Goal: Task Accomplishment & Management: Use online tool/utility

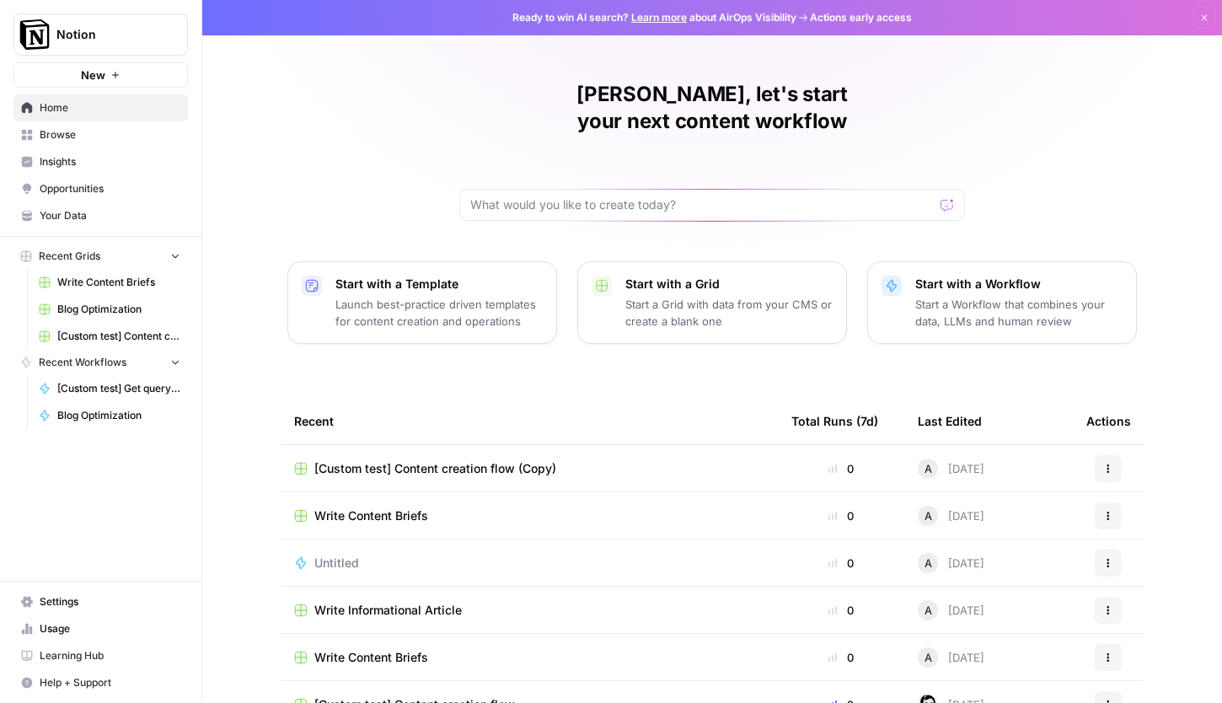
click at [364, 507] on span "Write Content Briefs" at bounding box center [371, 515] width 114 height 17
click at [470, 460] on span "[Custom test] Content creation flow (Copy)" at bounding box center [435, 468] width 242 height 17
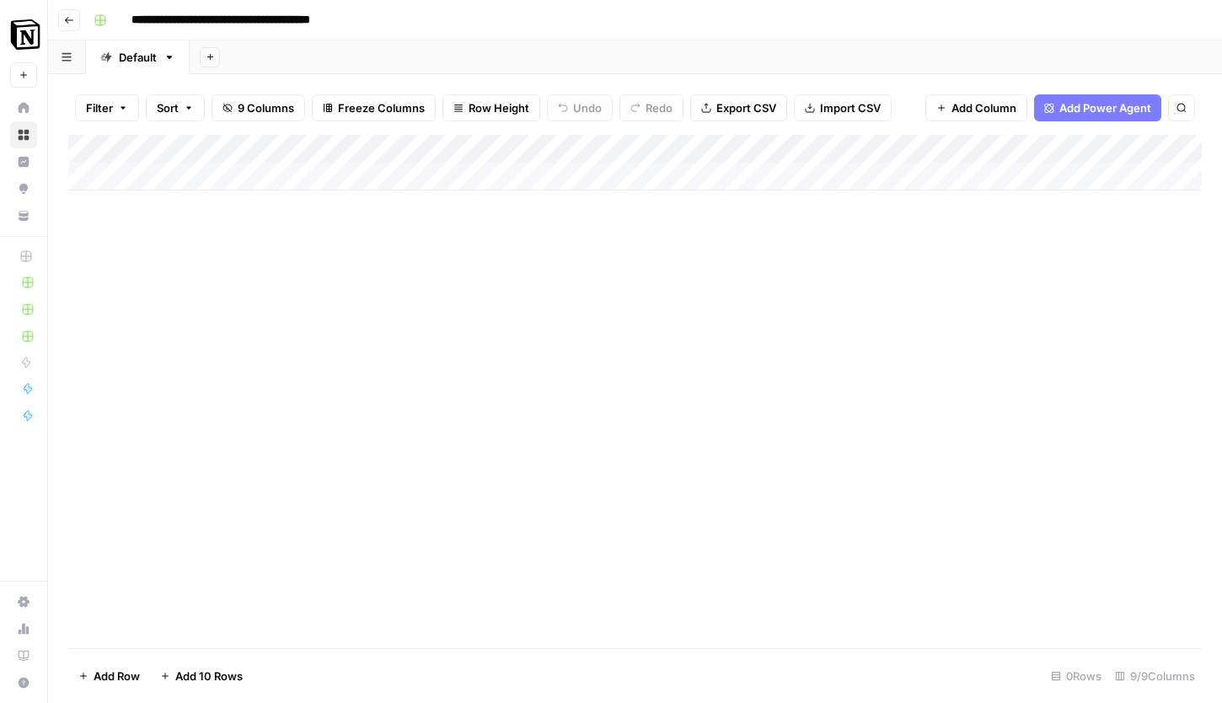
click at [68, 7] on header "**********" at bounding box center [635, 20] width 1174 height 40
click at [70, 18] on icon "button" at bounding box center [69, 20] width 10 height 10
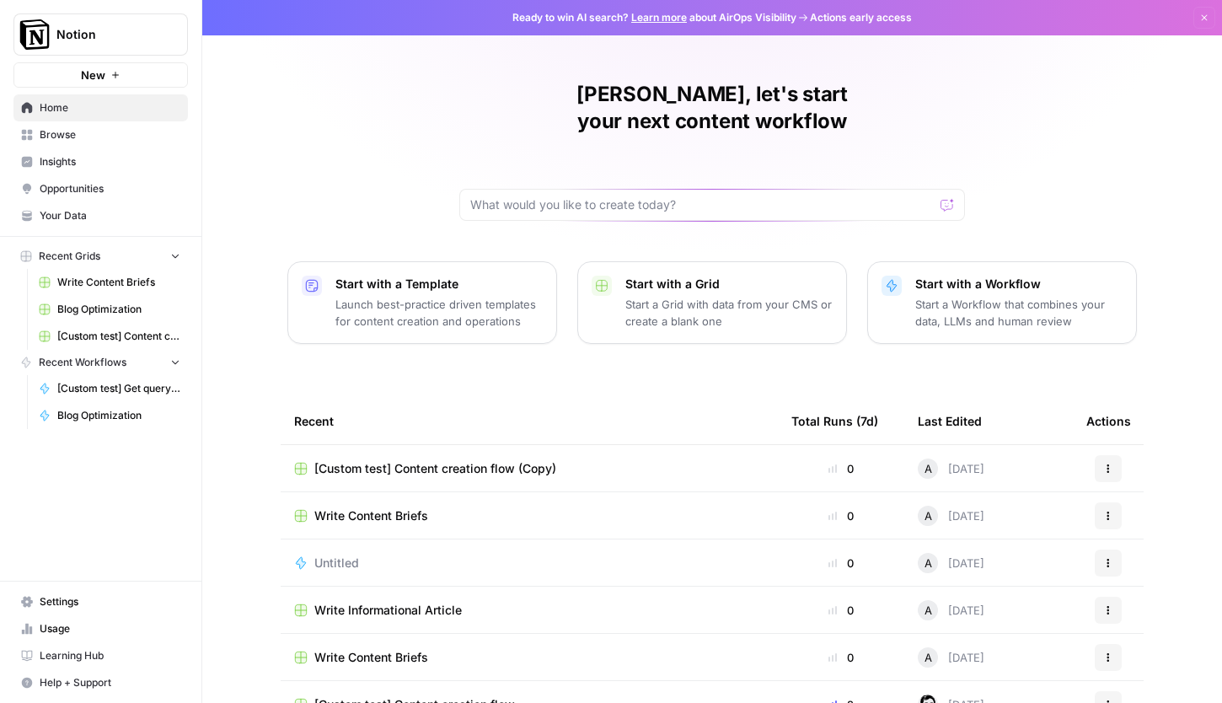
scroll to position [72, 0]
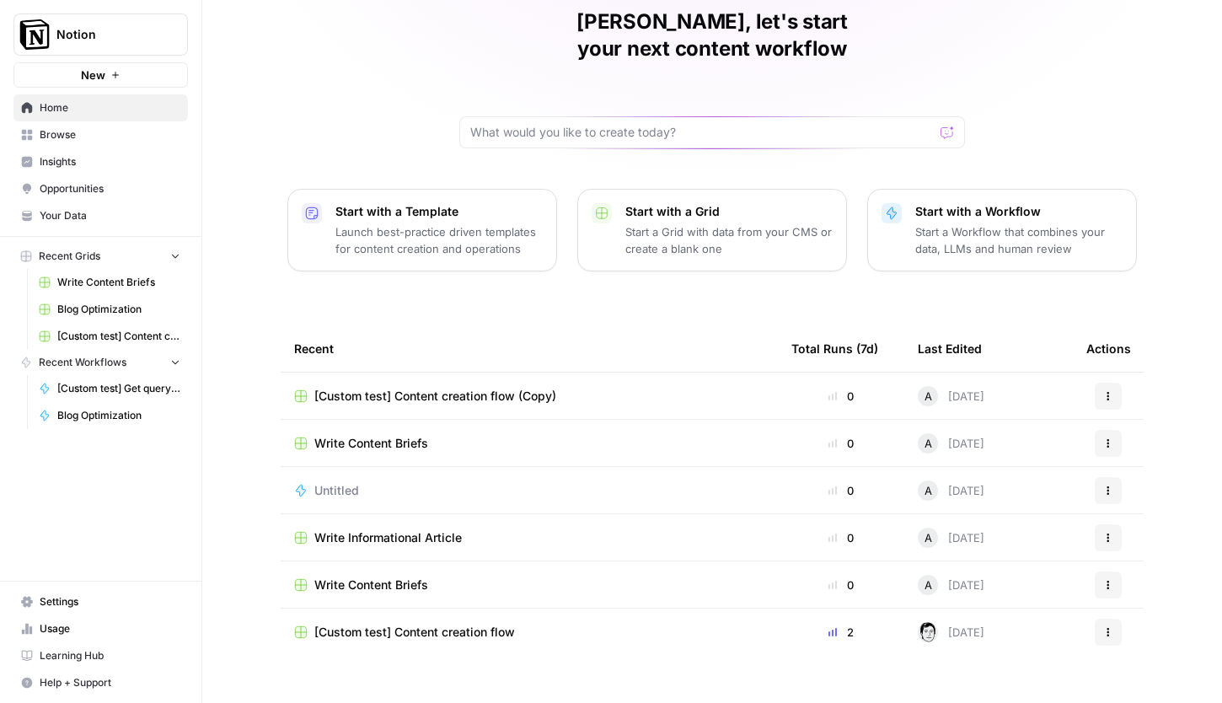
click at [496, 615] on td "[Custom test] Content creation flow" at bounding box center [529, 632] width 497 height 47
click at [490, 624] on span "[Custom test] Content creation flow" at bounding box center [414, 632] width 201 height 17
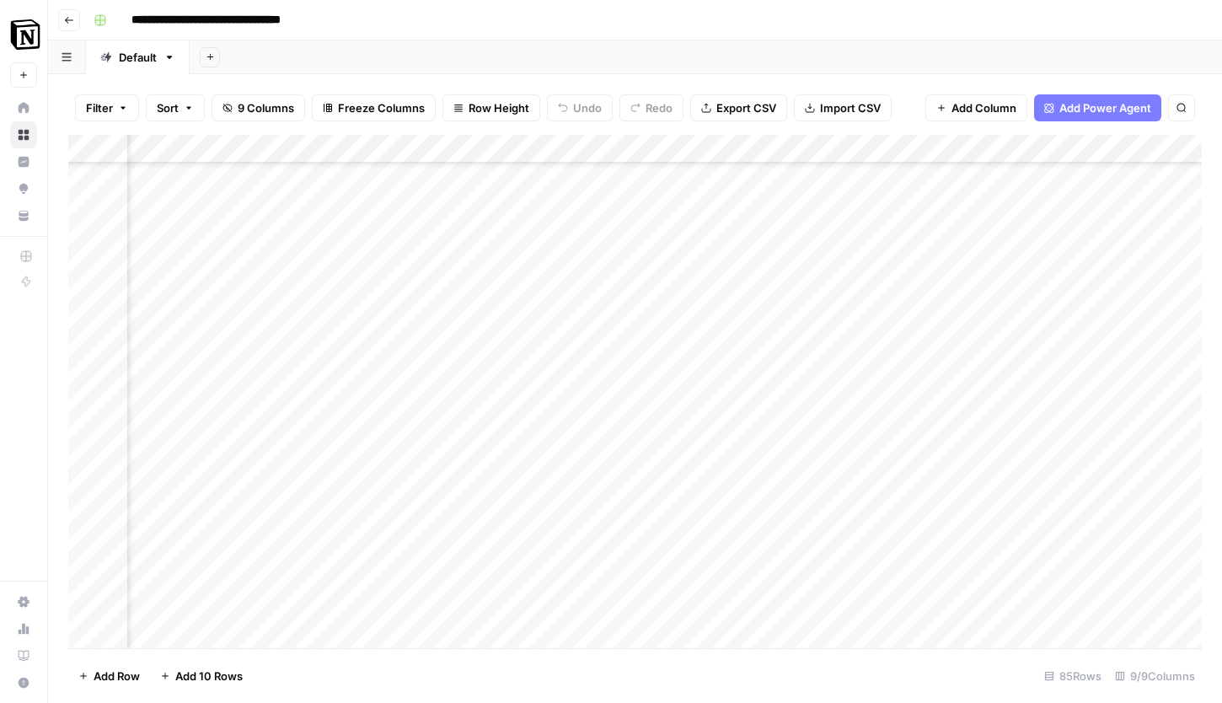
scroll to position [433, 992]
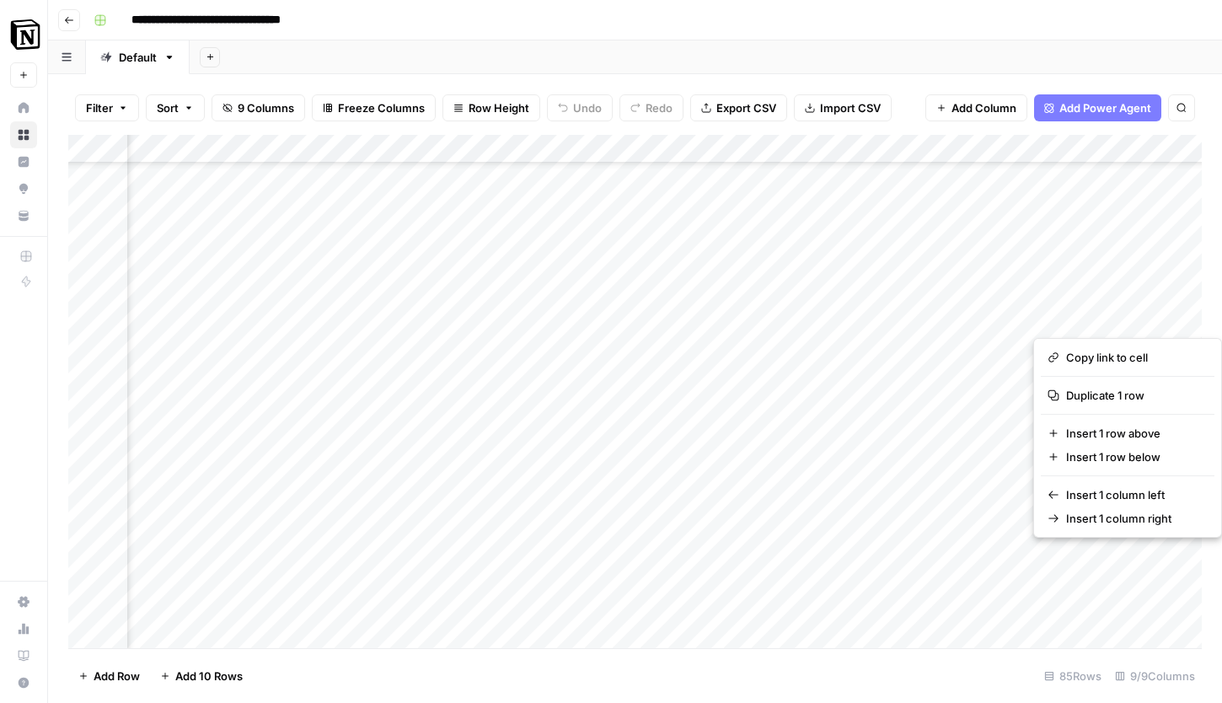
click at [1046, 315] on div "Add Column" at bounding box center [635, 391] width 1134 height 513
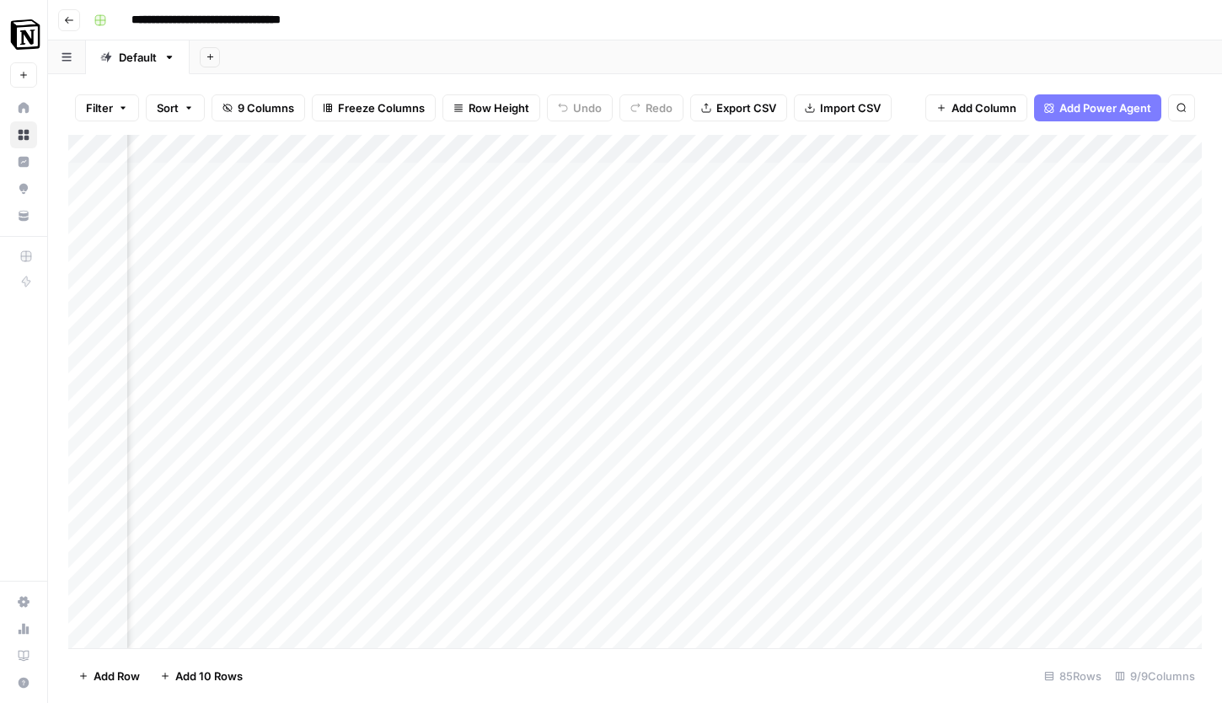
scroll to position [0, 0]
click at [768, 35] on header "**********" at bounding box center [635, 20] width 1174 height 40
click at [545, 601] on div "Add Column" at bounding box center [635, 391] width 1134 height 513
click at [619, 600] on div "Add Column" at bounding box center [635, 391] width 1134 height 513
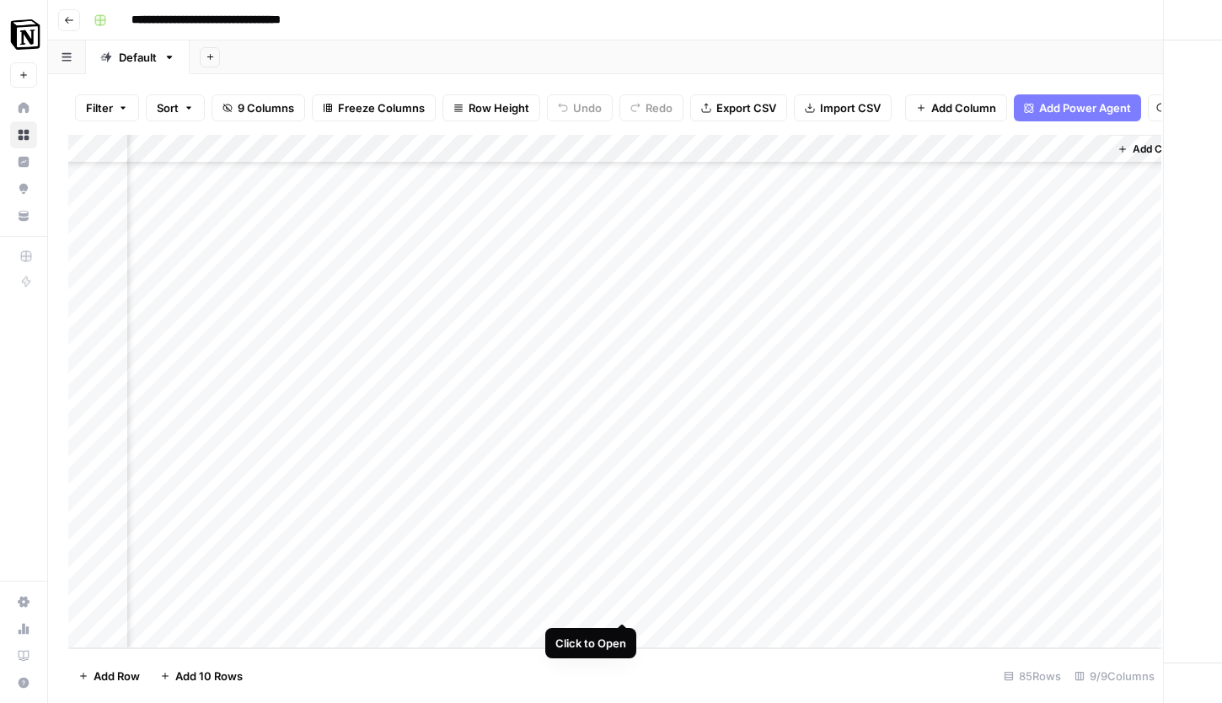
scroll to position [1978, 1224]
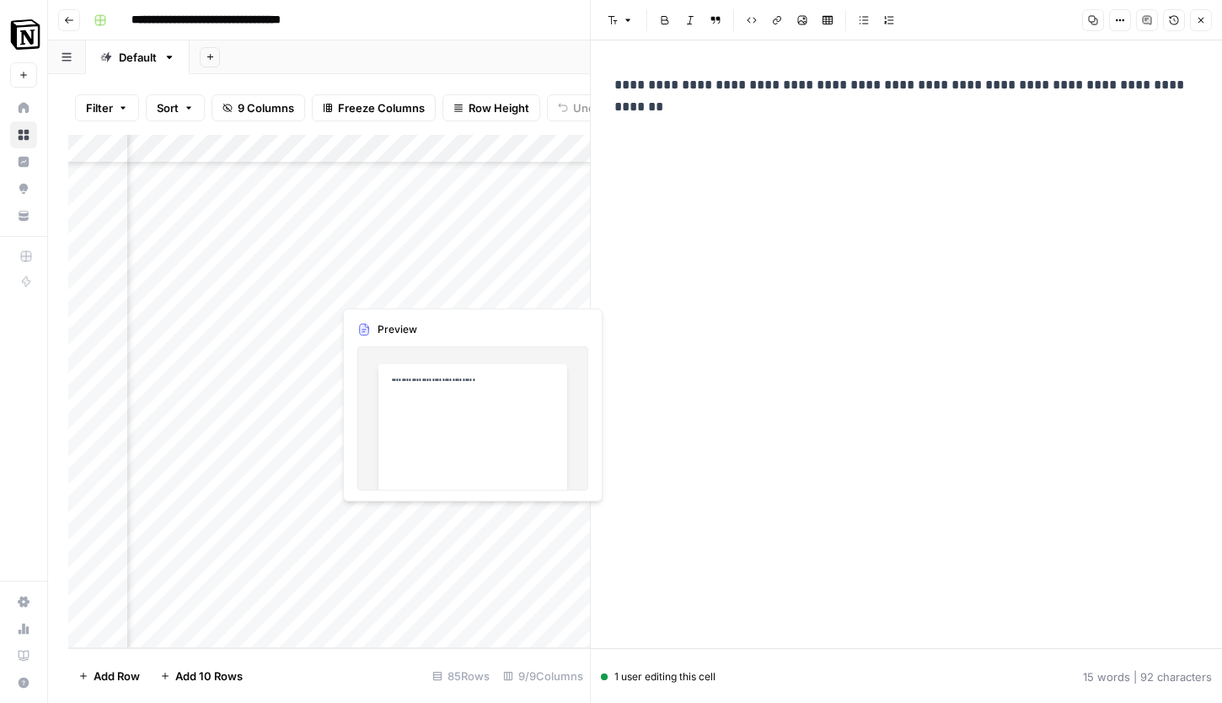
click at [481, 561] on div "Add Column" at bounding box center [329, 391] width 522 height 513
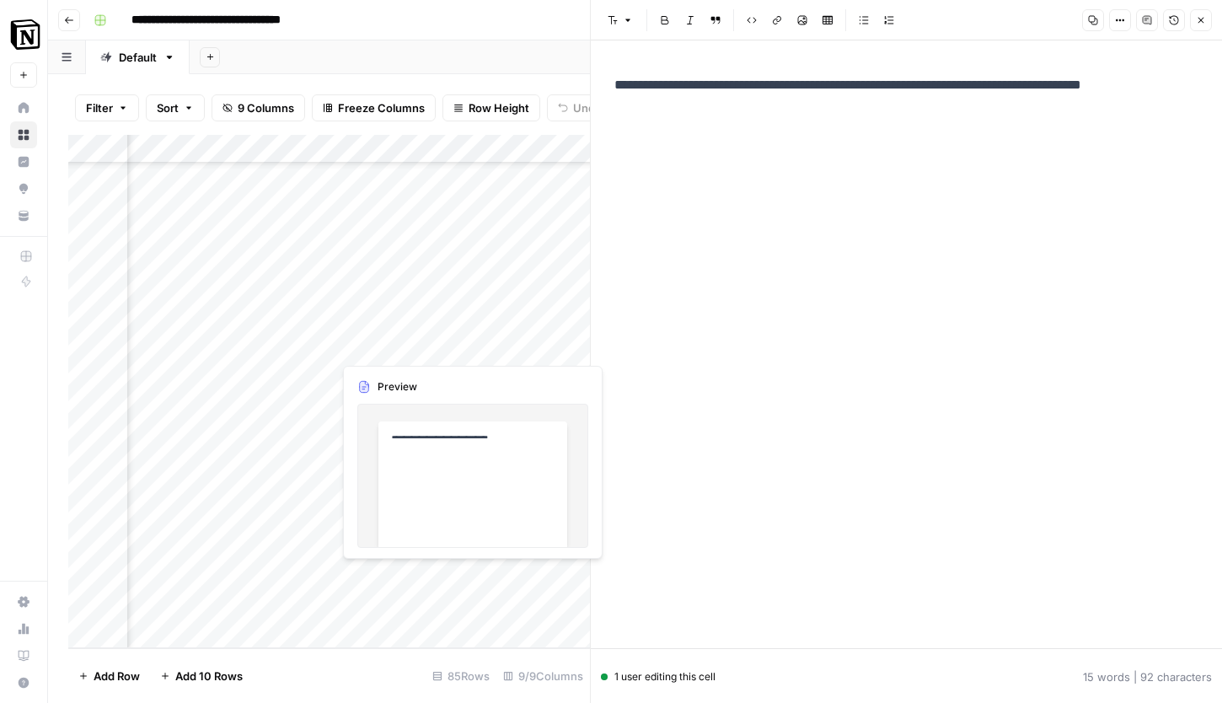
click at [512, 577] on div "Add Column" at bounding box center [329, 391] width 522 height 513
click at [1199, 24] on icon "button" at bounding box center [1201, 20] width 10 height 10
